Goal: Obtain resource: Download file/media

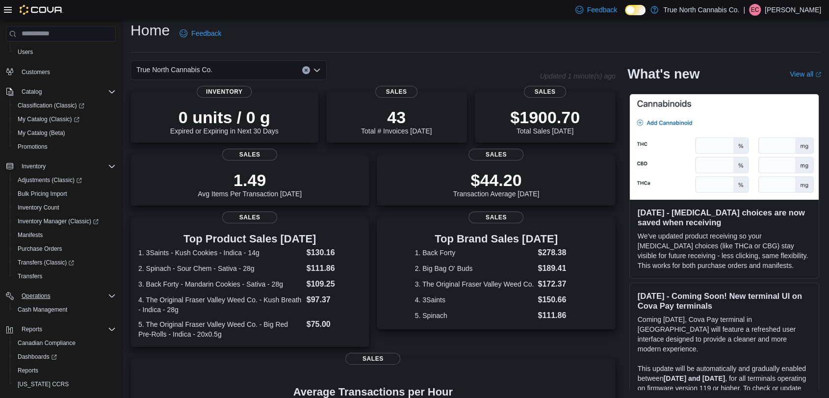
scroll to position [89, 0]
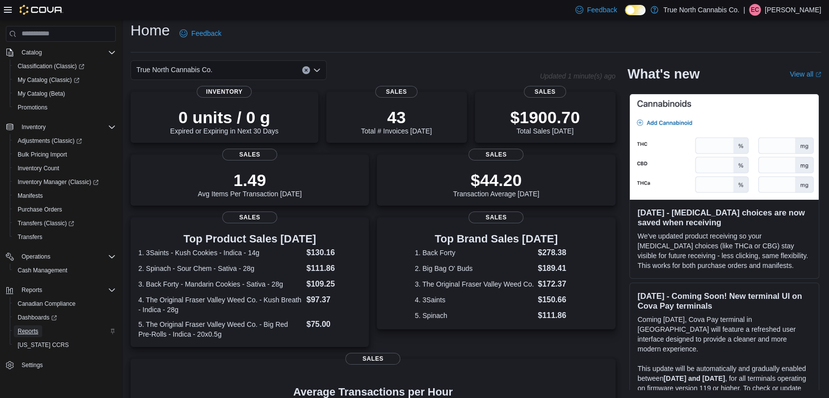
click at [32, 332] on span "Reports" at bounding box center [28, 331] width 21 height 8
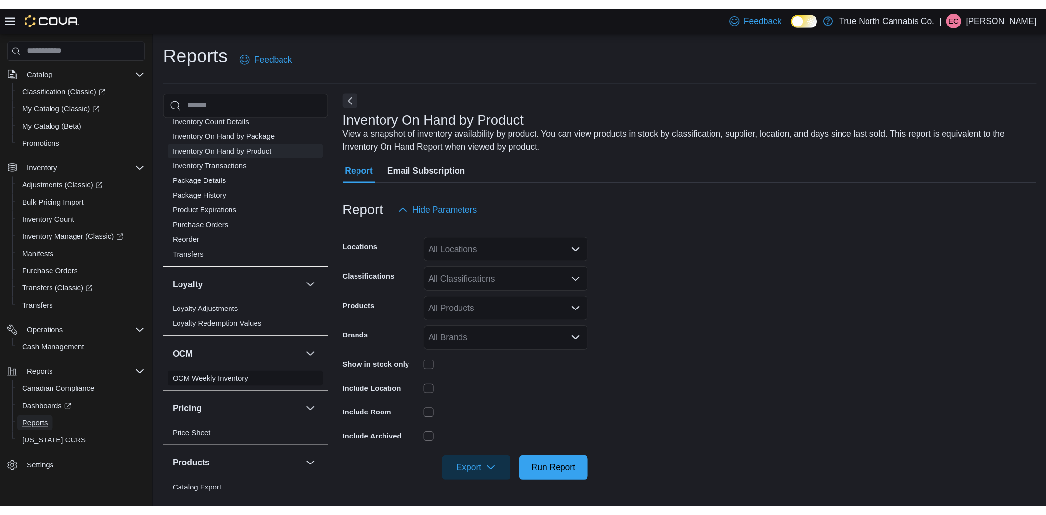
scroll to position [319, 0]
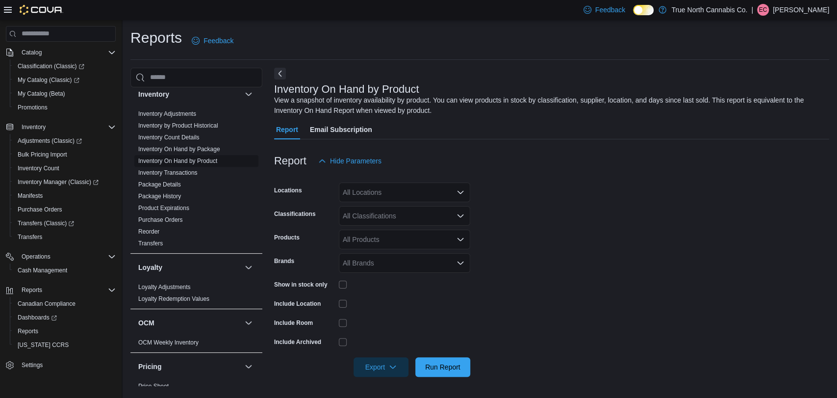
click at [200, 160] on link "Inventory On Hand by Product" at bounding box center [177, 160] width 79 height 7
click at [377, 367] on span "Export" at bounding box center [381, 367] width 43 height 20
click at [405, 316] on button "Export to Excel" at bounding box center [383, 308] width 56 height 20
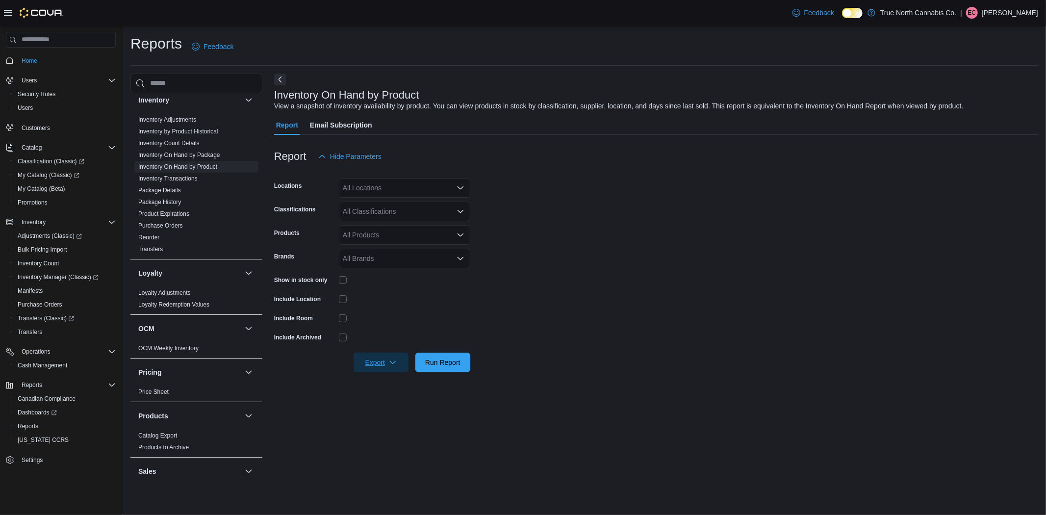
scroll to position [319, 0]
